Goal: Book appointment/travel/reservation

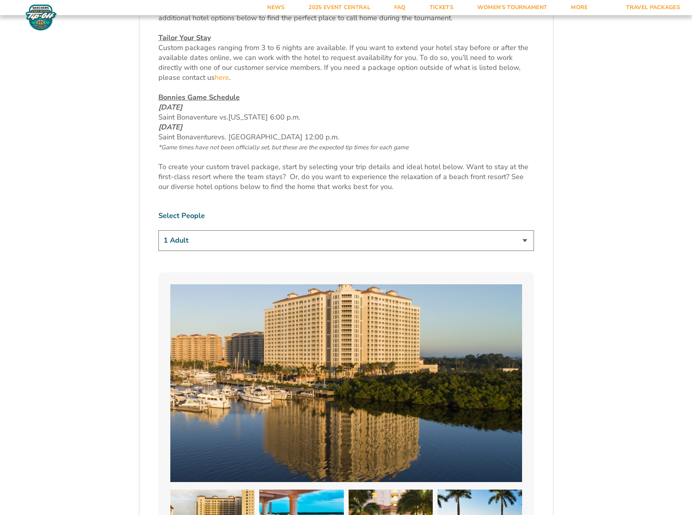
scroll to position [476, 0]
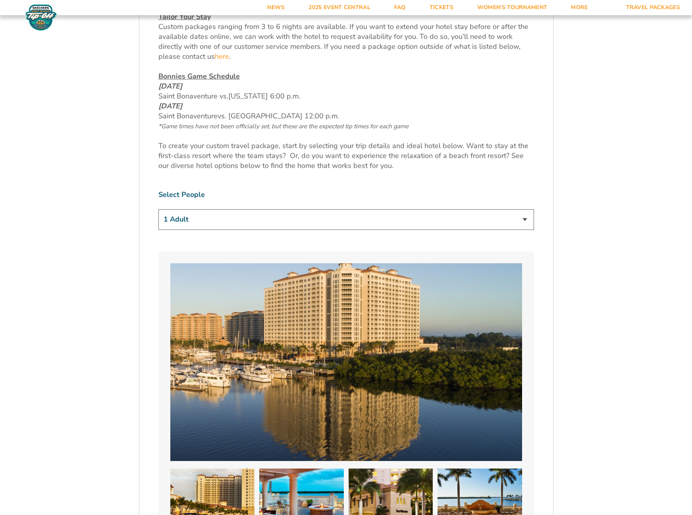
click at [235, 226] on select "1 Adult 2 Adults 3 Adults 4 Adults 2 Adults + 1 Child 2 Adults + 2 Children 2 A…" at bounding box center [346, 219] width 376 height 20
select select "2 Adults"
click at [158, 209] on select "1 Adult 2 Adults 3 Adults 4 Adults 2 Adults + 1 Child 2 Adults + 2 Children 2 A…" at bounding box center [346, 219] width 376 height 20
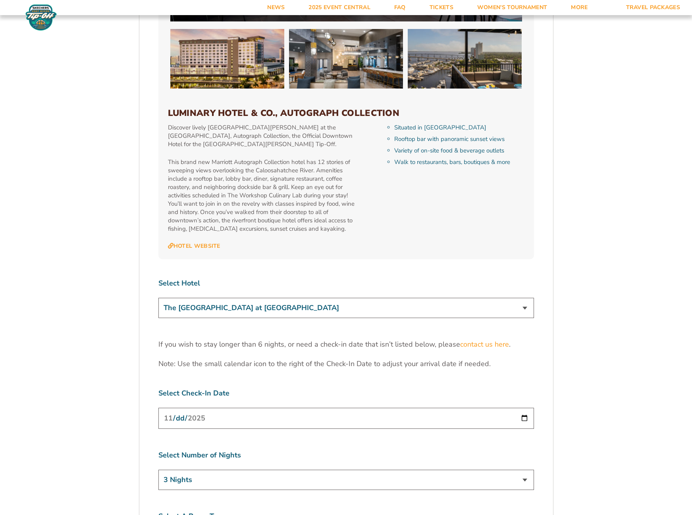
scroll to position [2422, 0]
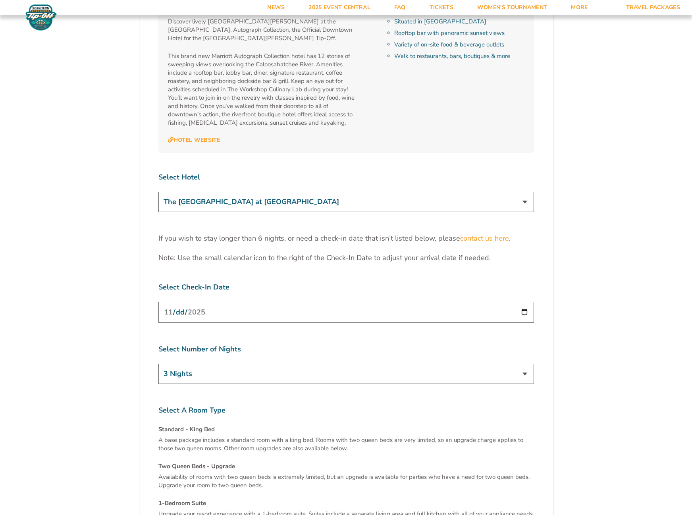
click at [273, 192] on select "The [GEOGRAPHIC_DATA] at [GEOGRAPHIC_DATA] [GEOGRAPHIC_DATA] [GEOGRAPHIC_DATA],…" at bounding box center [346, 202] width 376 height 20
select select "18756"
click at [158, 192] on select "The [GEOGRAPHIC_DATA] at [GEOGRAPHIC_DATA] [GEOGRAPHIC_DATA] [GEOGRAPHIC_DATA],…" at bounding box center [346, 202] width 376 height 20
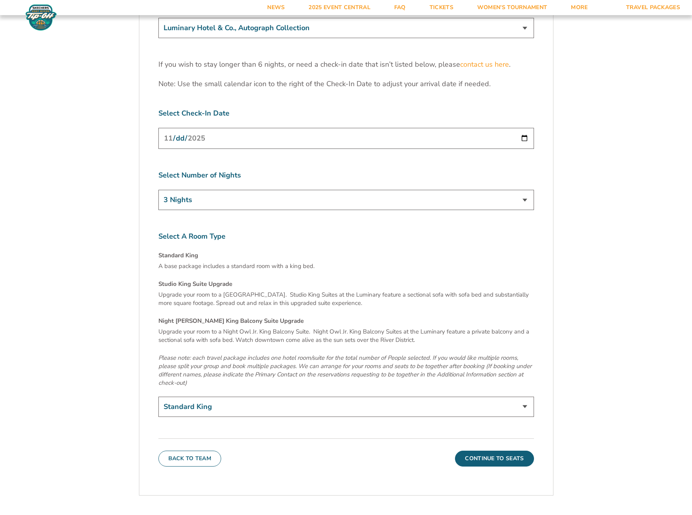
scroll to position [2620, 0]
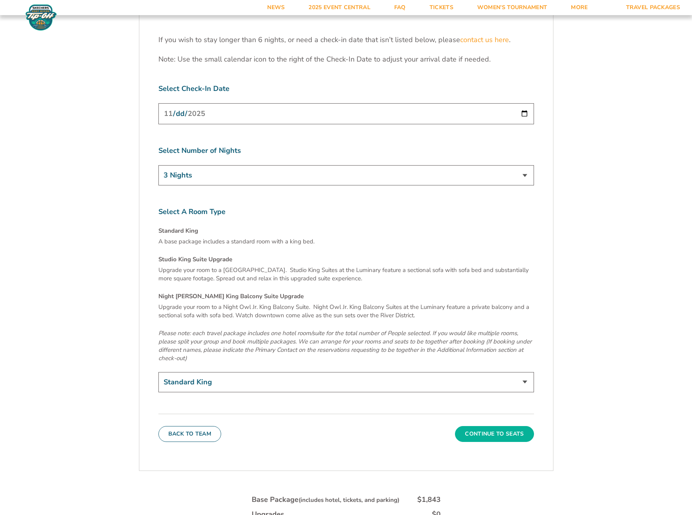
click at [472, 426] on button "Continue To Seats" at bounding box center [494, 434] width 79 height 16
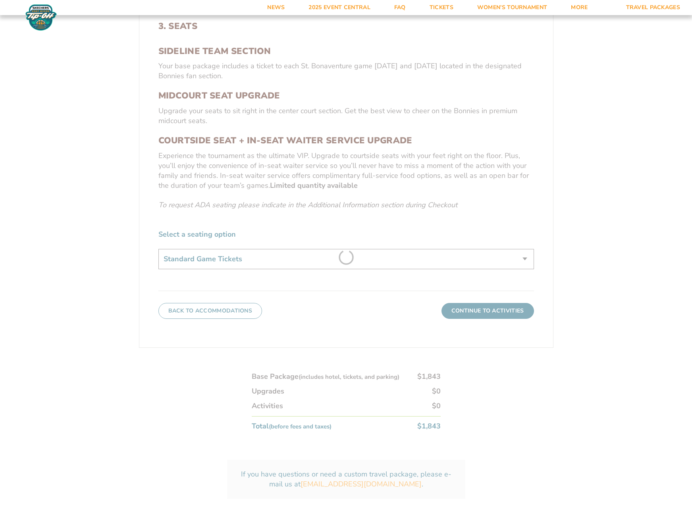
scroll to position [244, 0]
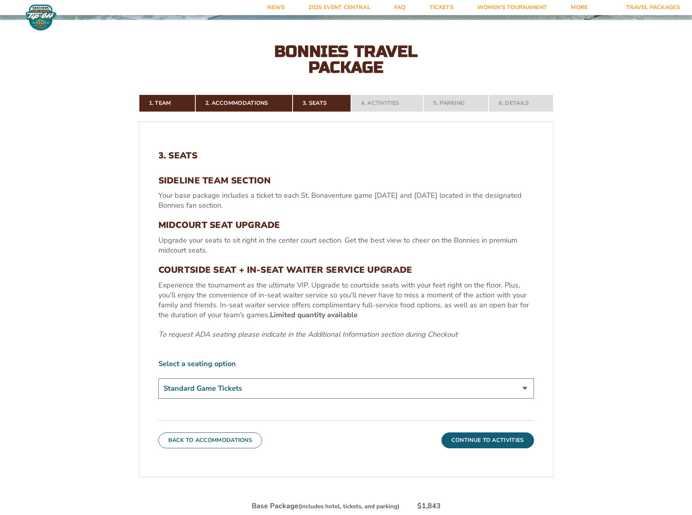
click at [254, 389] on select "Standard Game Tickets Midcourt Seat Upgrade (+$100 per person) Courtside Seat +…" at bounding box center [346, 388] width 376 height 20
click at [249, 393] on select "Standard Game Tickets Midcourt Seat Upgrade (+$100 per person) Courtside Seat +…" at bounding box center [346, 388] width 376 height 20
select select "Midcourt Seat Upgrade"
click at [158, 378] on select "Standard Game Tickets Midcourt Seat Upgrade (+$100 per person) Courtside Seat +…" at bounding box center [346, 388] width 376 height 20
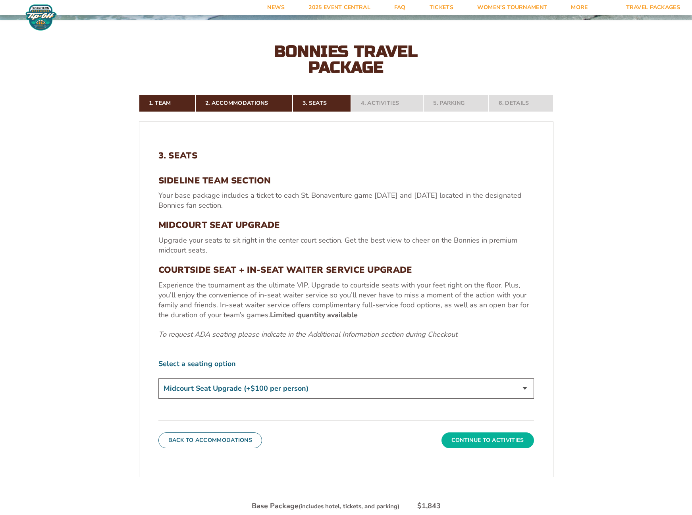
click at [478, 443] on button "Continue To Activities" at bounding box center [487, 440] width 93 height 16
